Goal: Information Seeking & Learning: Learn about a topic

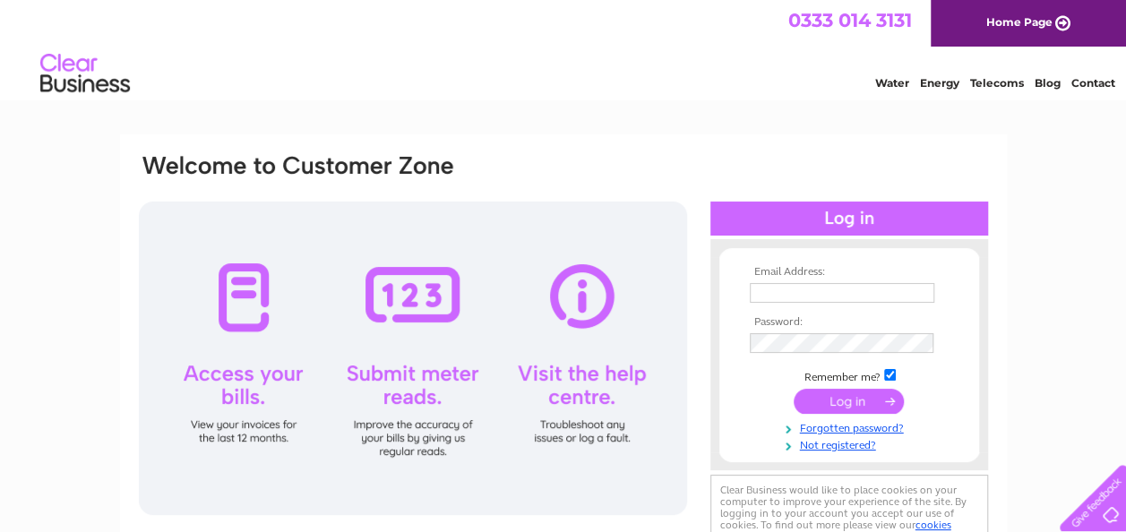
type input "arlenemclemon@outlook.com"
click at [857, 401] on input "submit" at bounding box center [849, 401] width 110 height 25
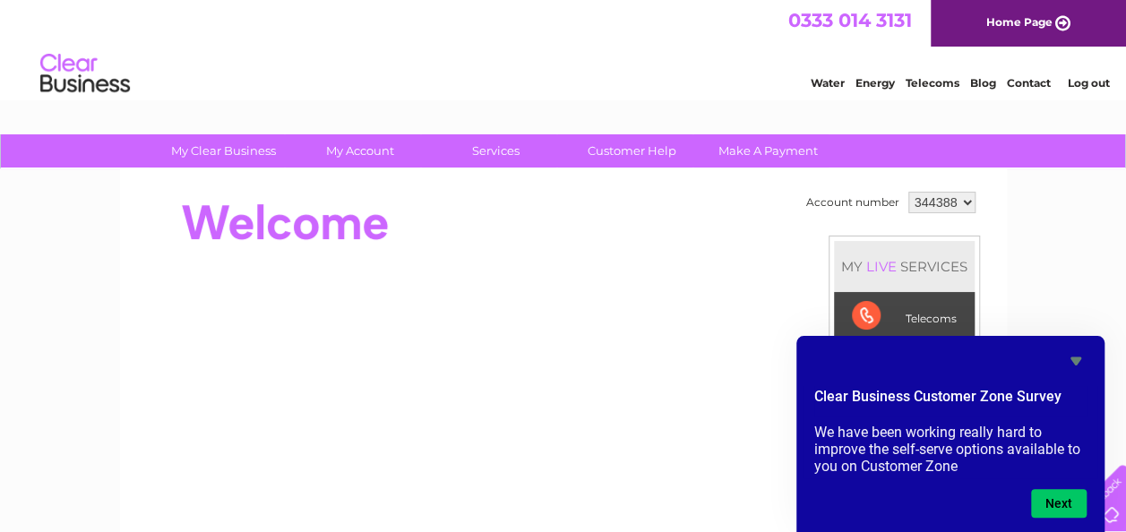
click at [713, 226] on div at bounding box center [463, 223] width 652 height 72
click at [1075, 360] on icon "Hide survey" at bounding box center [1076, 361] width 11 height 8
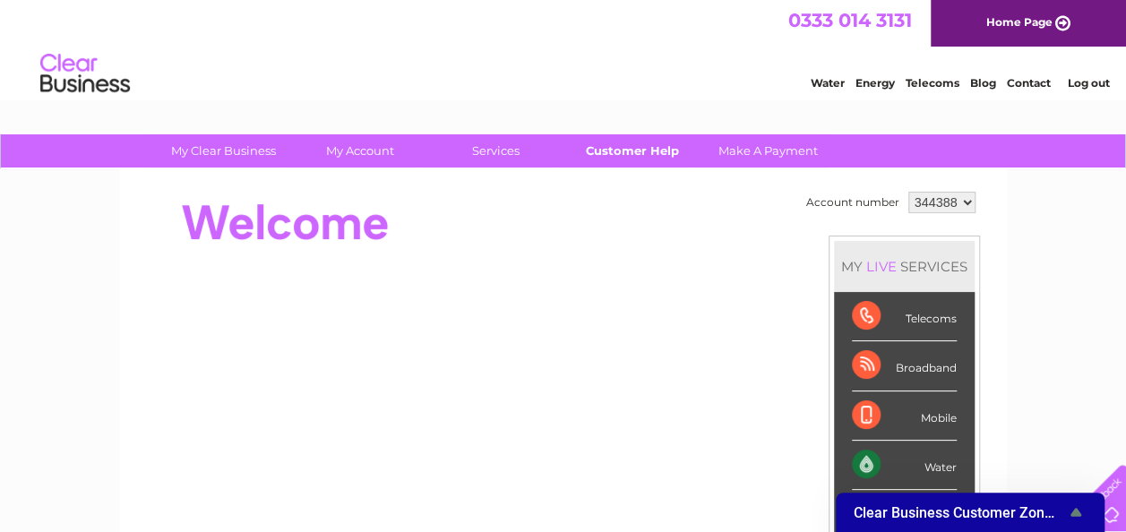
click at [633, 143] on link "Customer Help" at bounding box center [632, 150] width 148 height 33
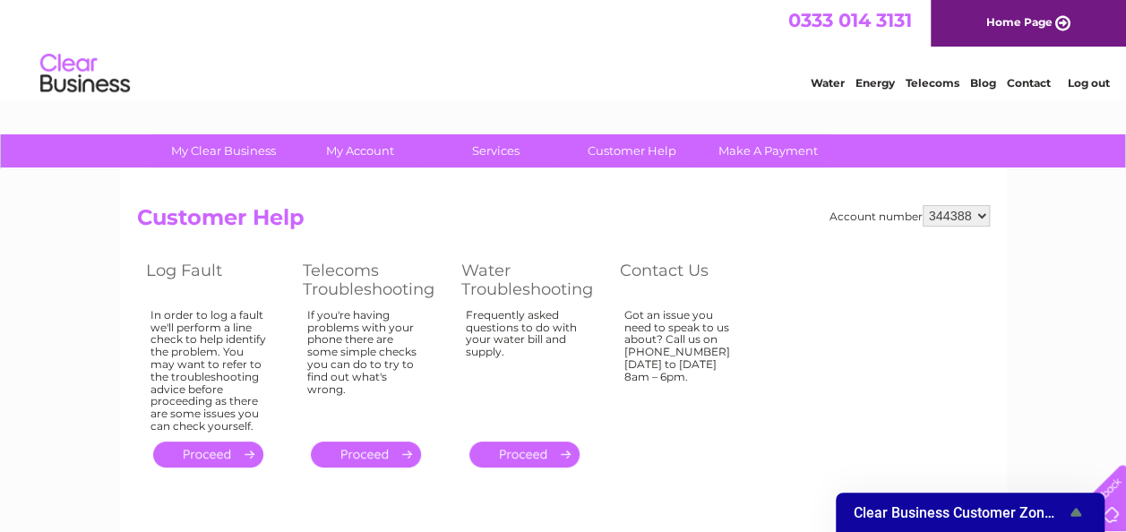
click at [1078, 509] on icon "Show survey - Clear Business Customer Zone Survey" at bounding box center [1076, 513] width 22 height 22
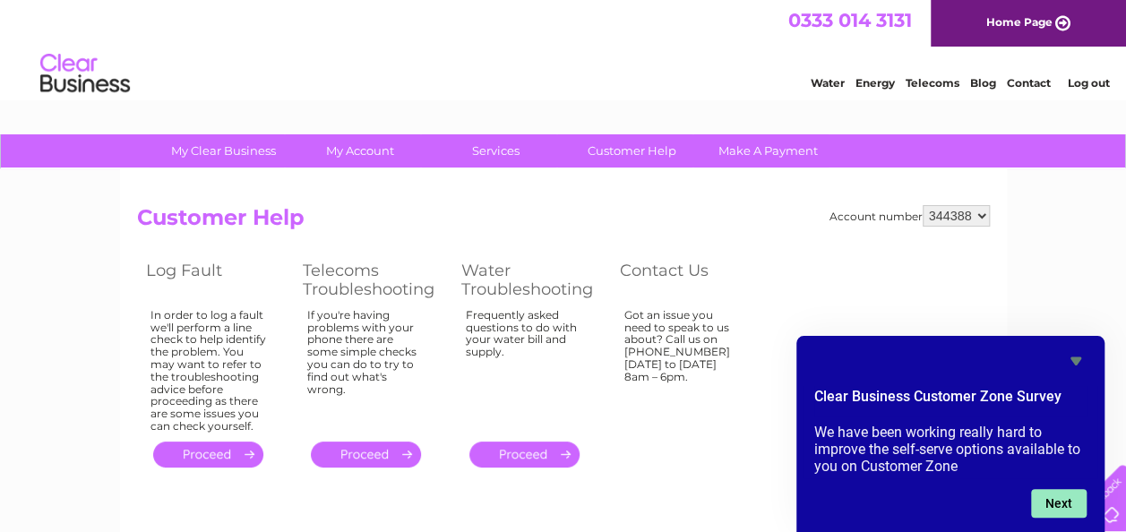
click at [1051, 495] on button "Next" at bounding box center [1059, 503] width 56 height 29
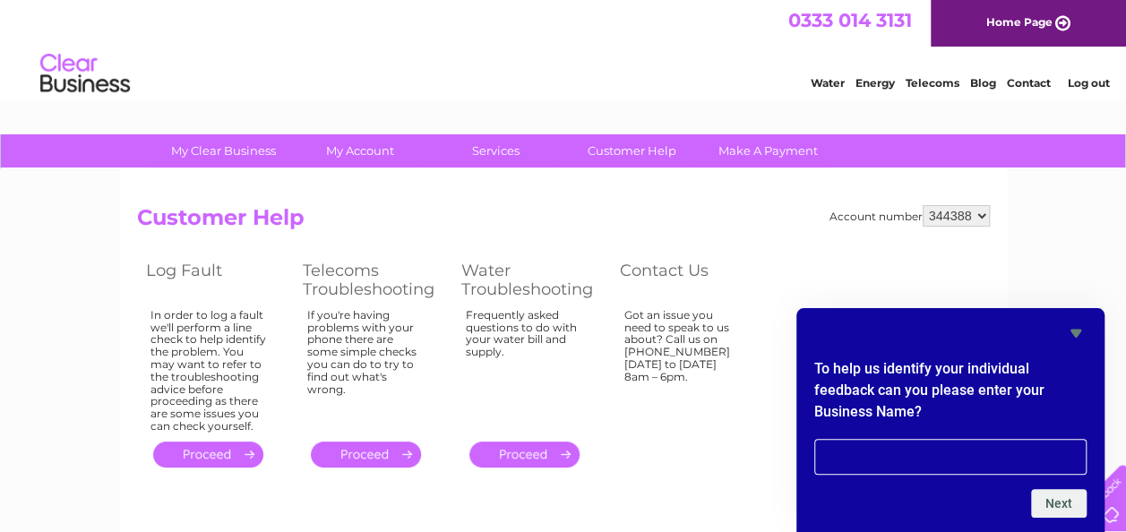
click at [1077, 333] on icon "Hide survey" at bounding box center [1076, 334] width 11 height 8
